Goal: Information Seeking & Learning: Learn about a topic

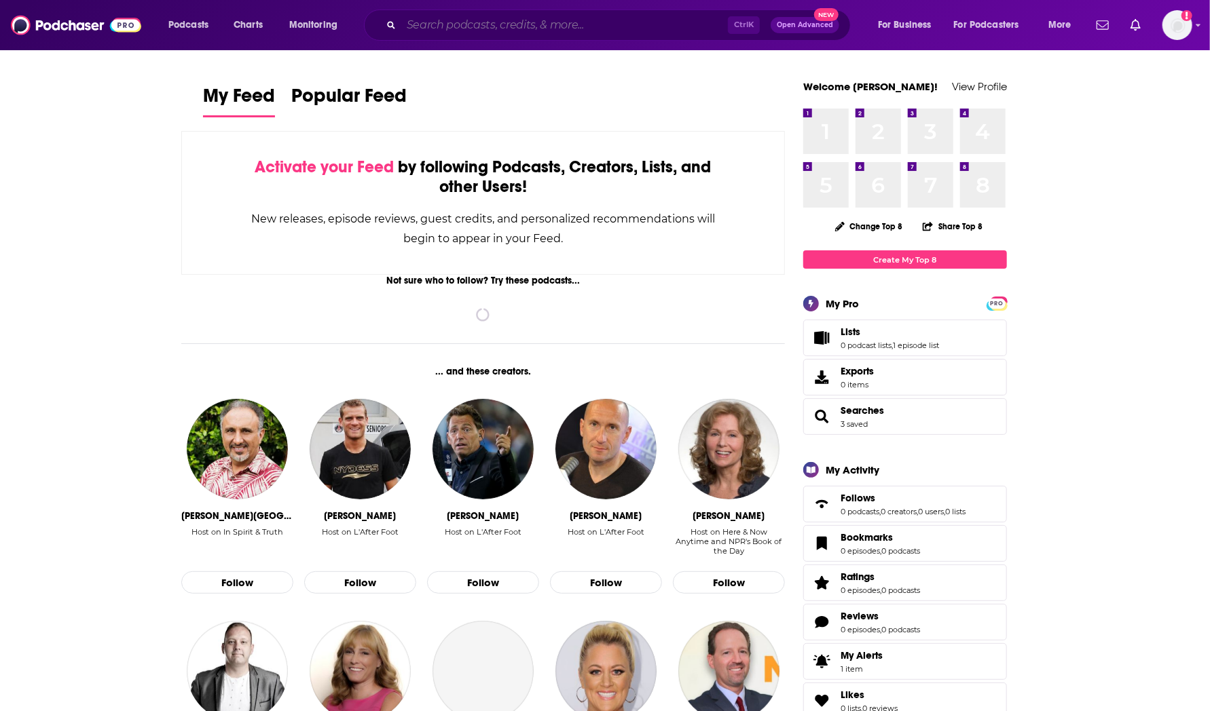
click at [669, 24] on input "Search podcasts, credits, & more..." at bounding box center [564, 25] width 327 height 22
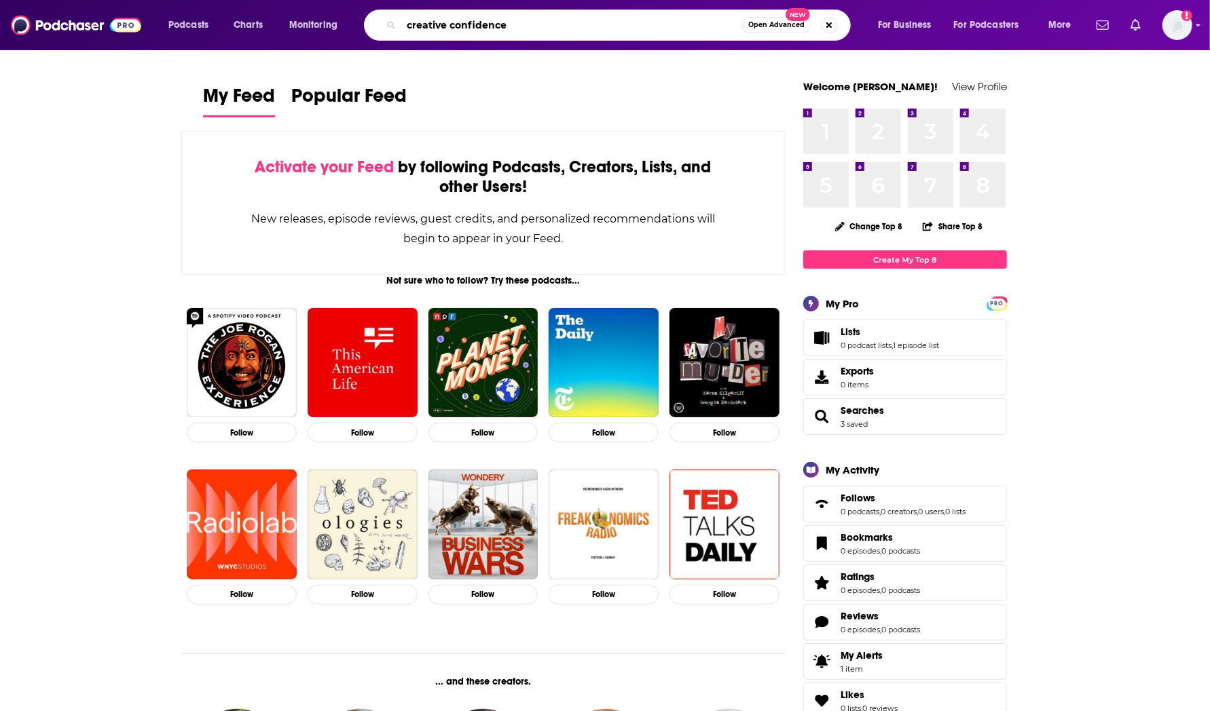
type input "creative confidence"
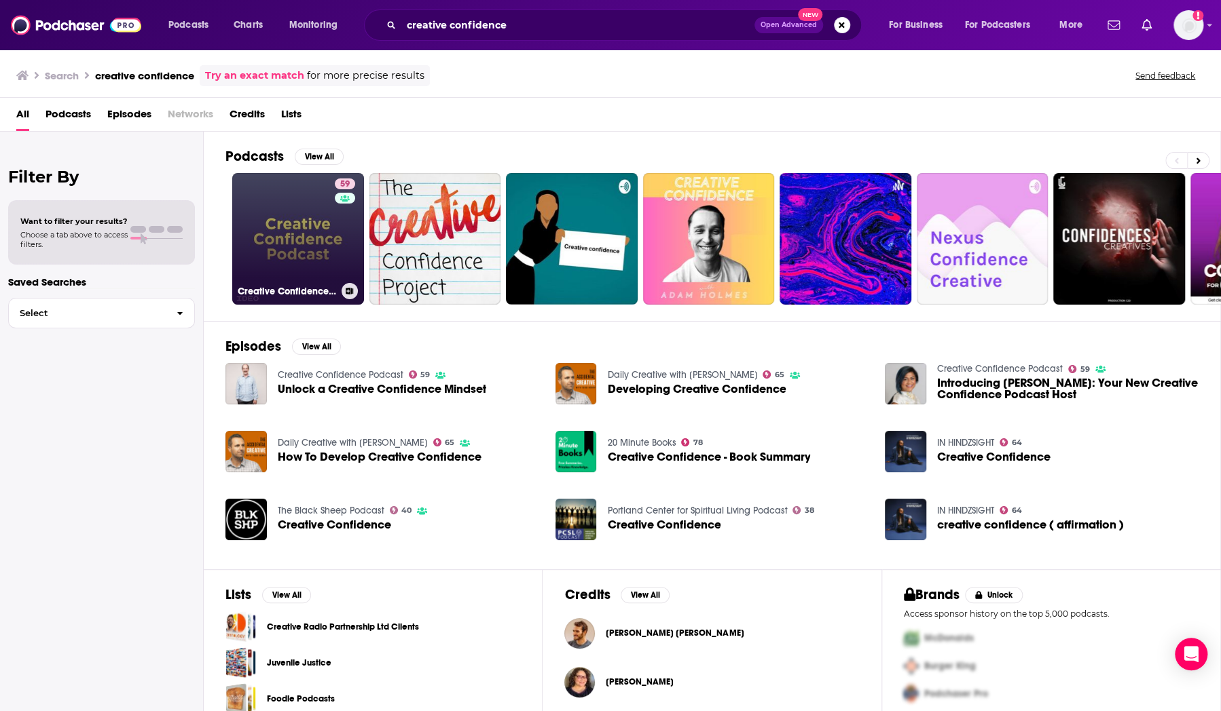
click at [278, 204] on link "59 Creative Confidence Podcast" at bounding box center [298, 239] width 132 height 132
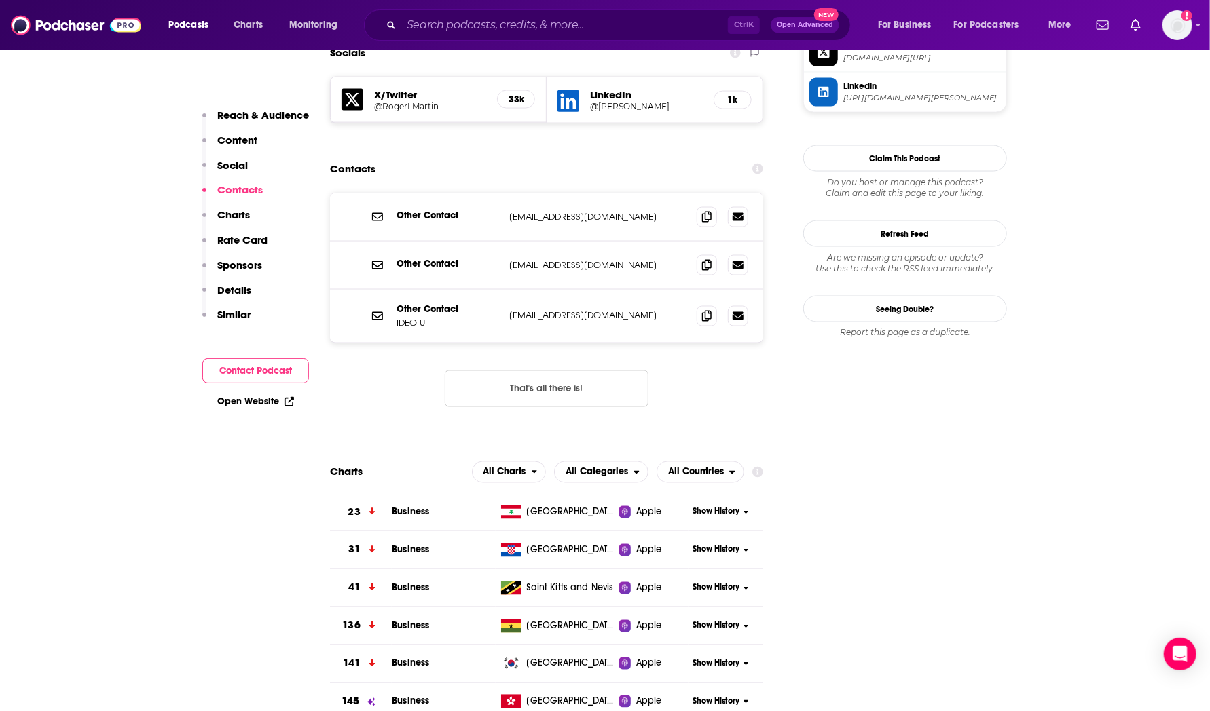
scroll to position [1140, 0]
